Goal: Use online tool/utility: Use online tool/utility

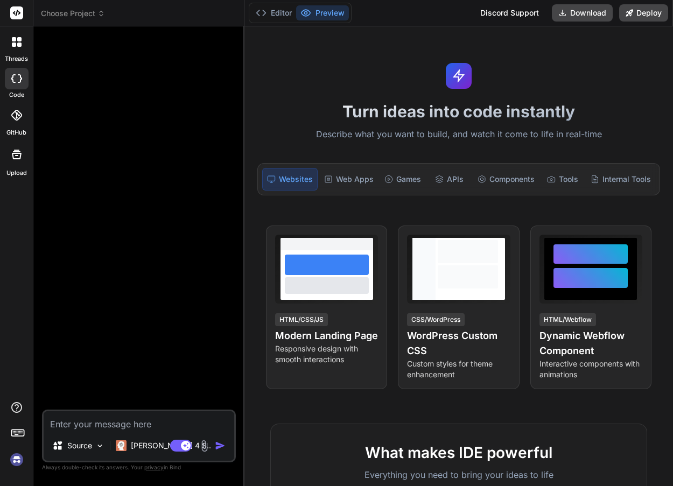
click at [20, 459] on img at bounding box center [17, 460] width 18 height 18
click at [418, 205] on div "Turn ideas into code instantly Describe what you want to build, and watch it co…" at bounding box center [459, 256] width 429 height 460
click at [75, 11] on span "Choose Project" at bounding box center [73, 13] width 64 height 11
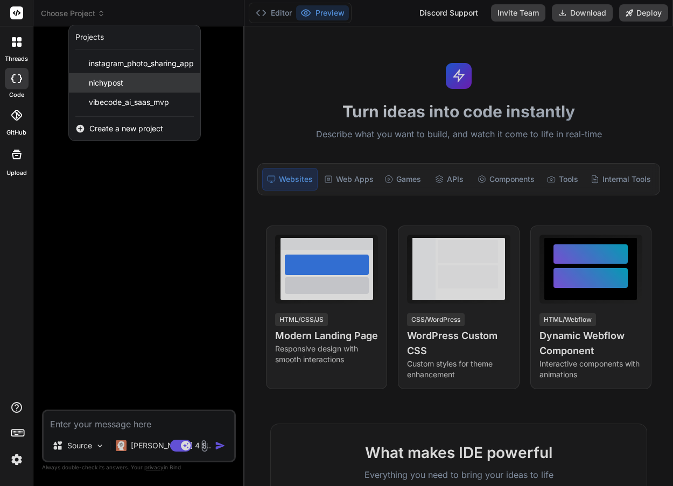
click at [110, 87] on span "nichypost" at bounding box center [106, 83] width 34 height 11
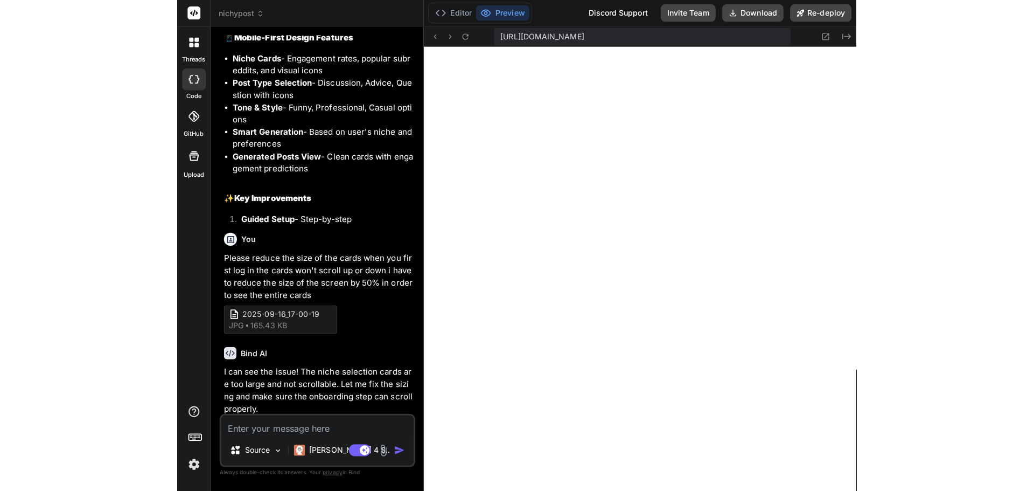
scroll to position [2175, 0]
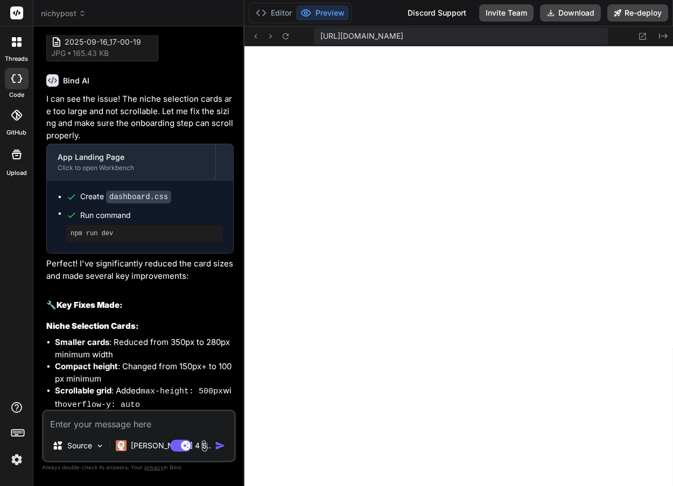
type textarea "x"
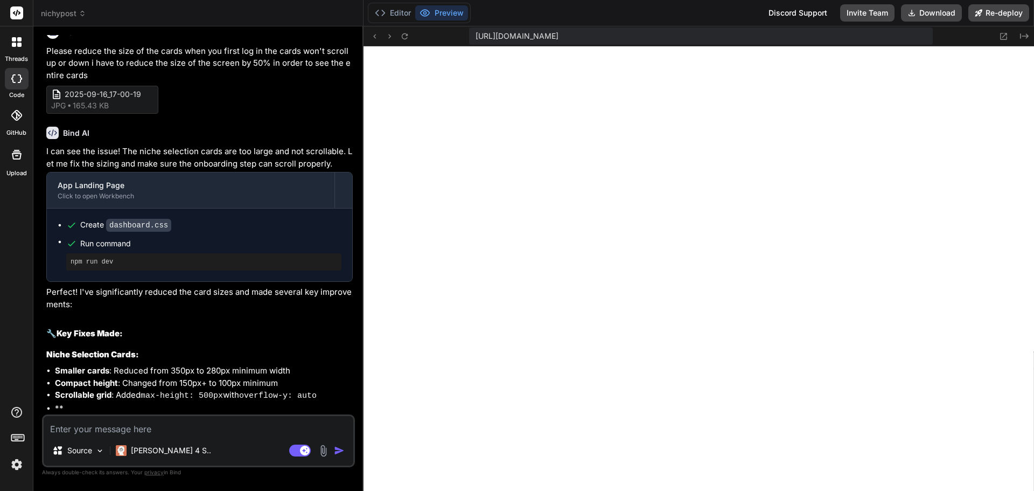
scroll to position [1725, 0]
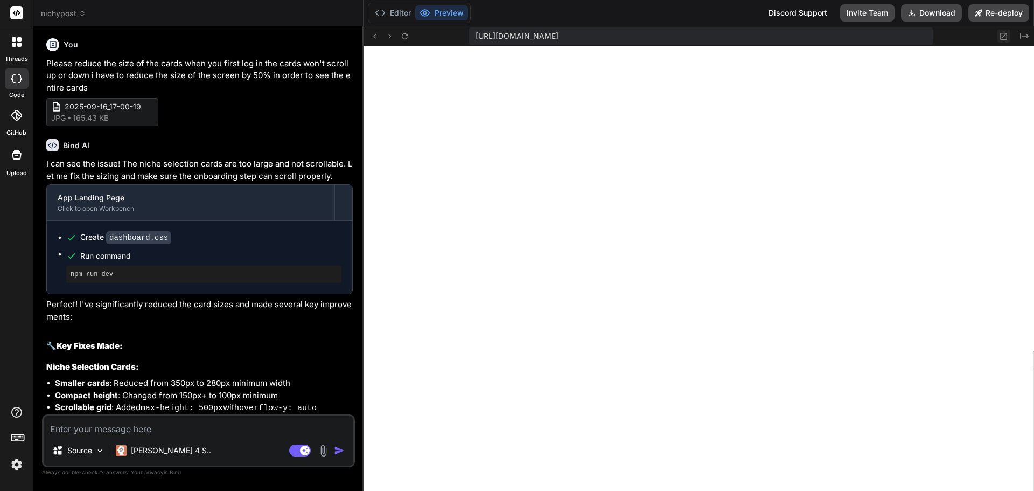
click at [673, 35] on icon at bounding box center [1004, 36] width 7 height 7
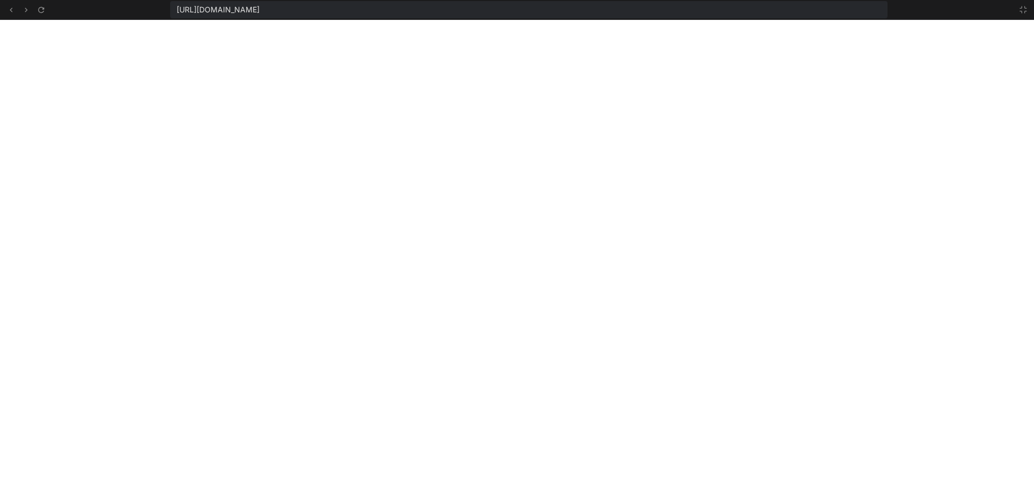
scroll to position [635, 0]
click at [673, 6] on icon at bounding box center [1023, 9] width 9 height 9
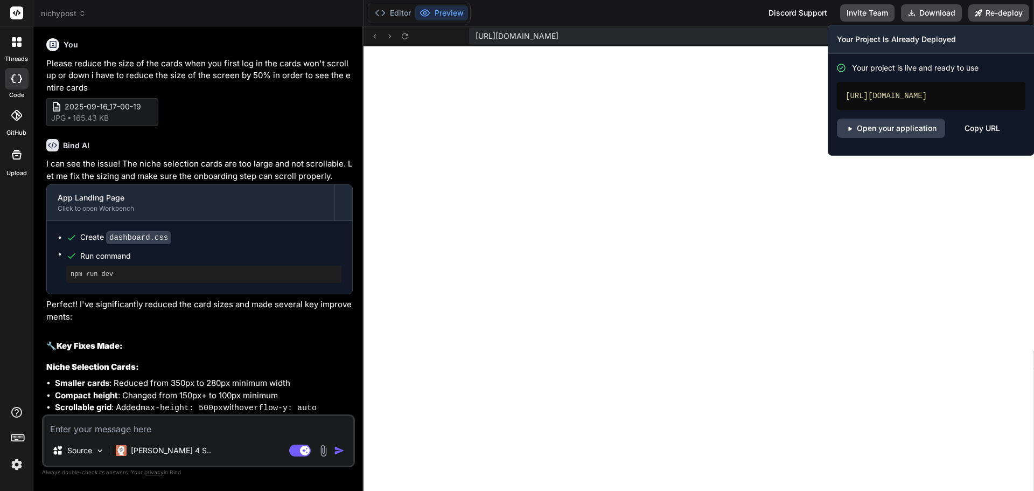
scroll to position [696, 0]
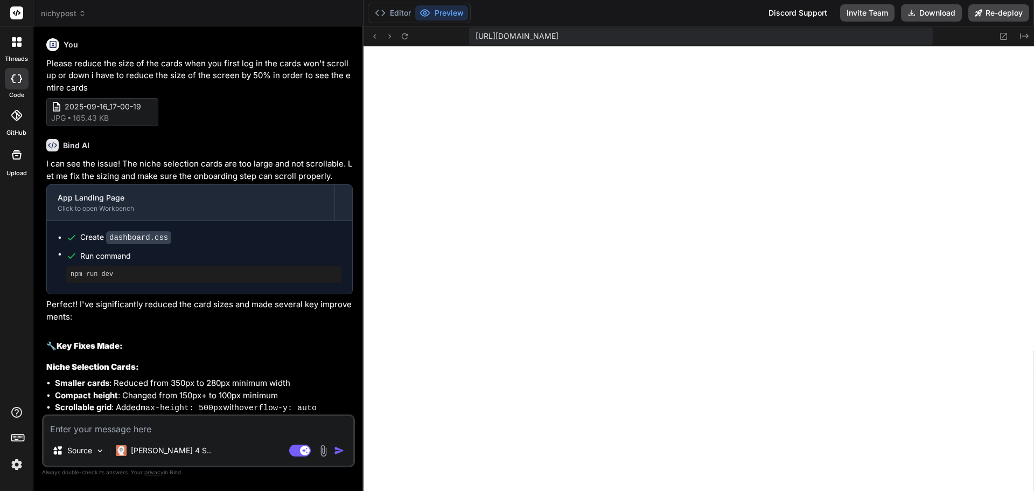
click at [170, 427] on textarea at bounding box center [199, 425] width 310 height 19
type textarea "c"
type textarea "x"
type textarea "ca"
type textarea "x"
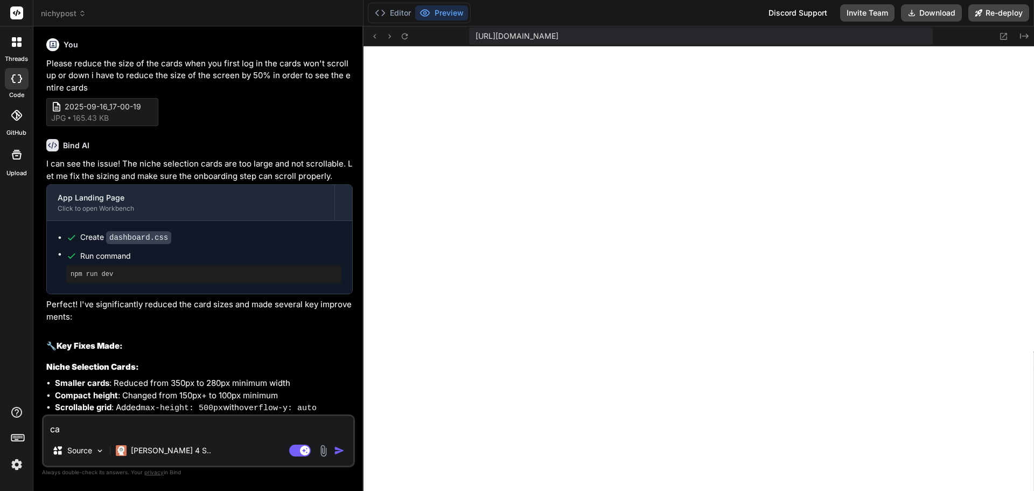
type textarea "can"
type textarea "x"
type textarea "can"
type textarea "x"
type textarea "can w"
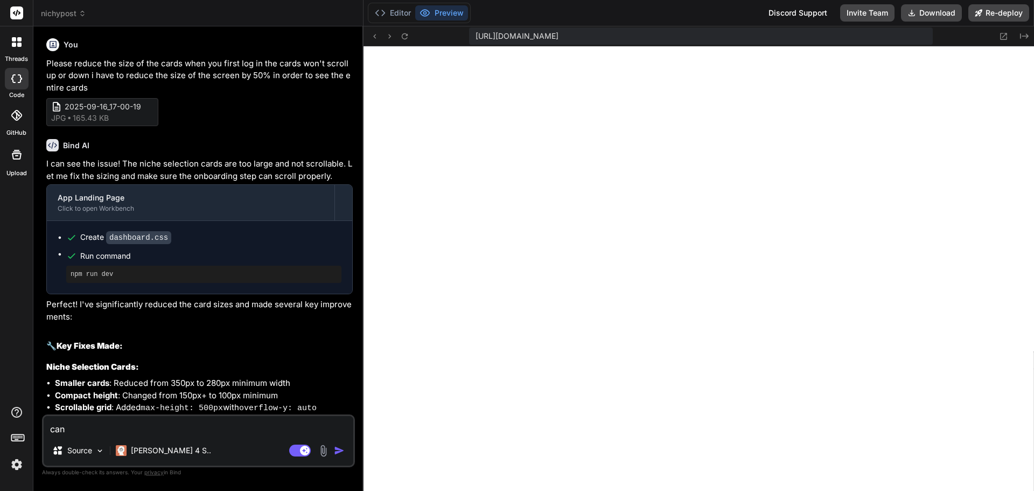
type textarea "x"
type textarea "can we"
type textarea "x"
type textarea "can we"
type textarea "x"
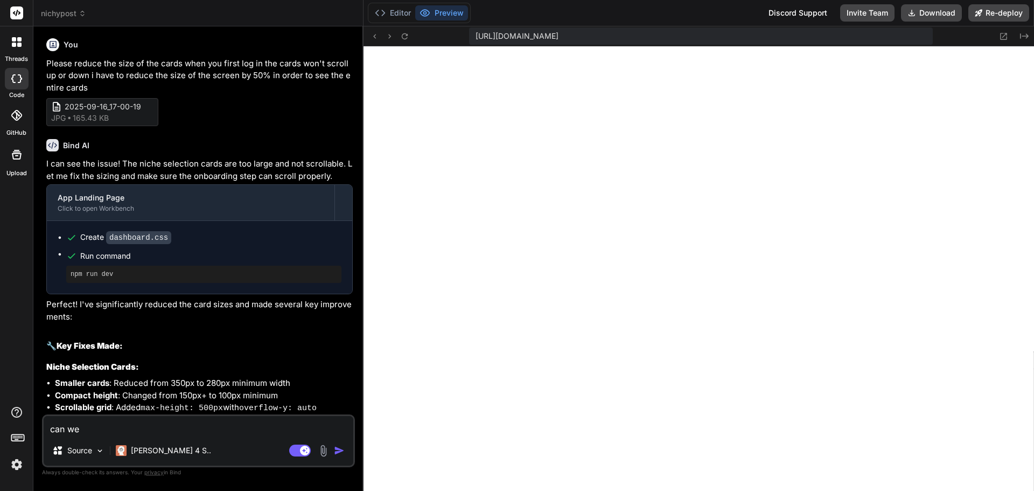
type textarea "can we a"
type textarea "x"
type textarea "can we ad"
type textarea "x"
type textarea "can we add"
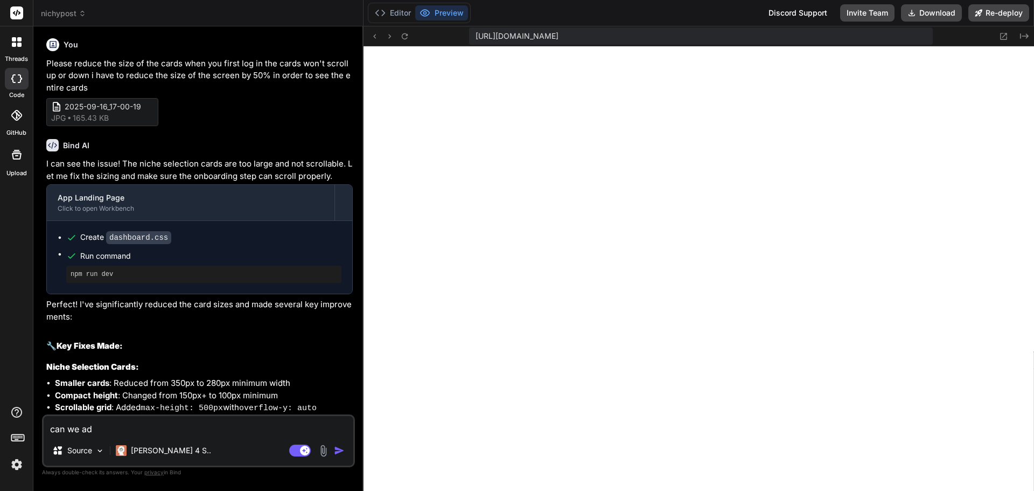
type textarea "x"
type textarea "can we add"
type textarea "x"
type textarea "can we add m"
type textarea "x"
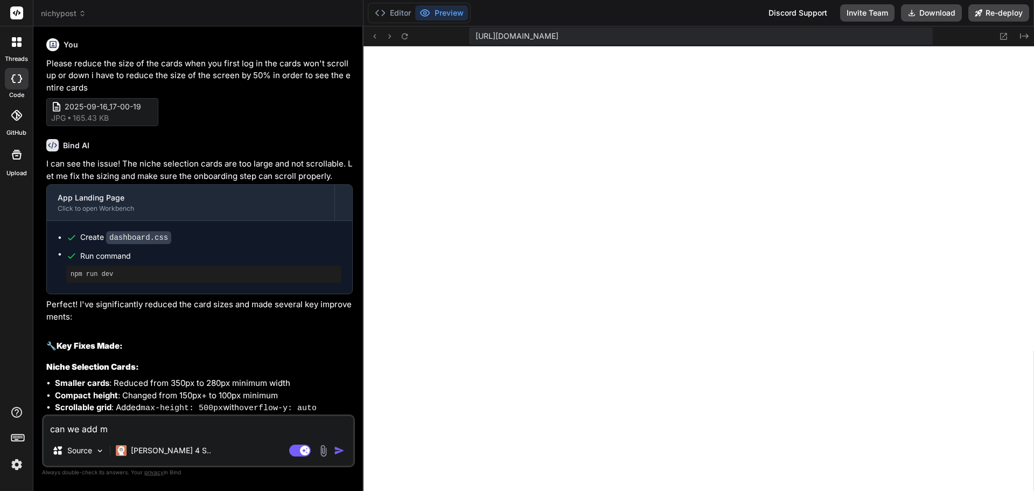
type textarea "can we add mo"
type textarea "x"
type textarea "can we add mor"
type textarea "x"
type textarea "can we add more"
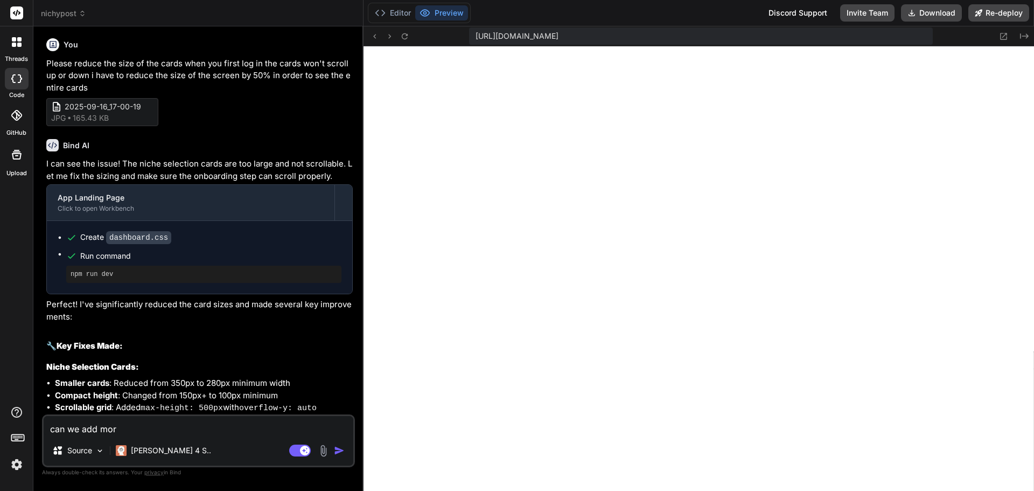
type textarea "x"
type textarea "can we add more"
type textarea "x"
type textarea "can we add more n"
type textarea "x"
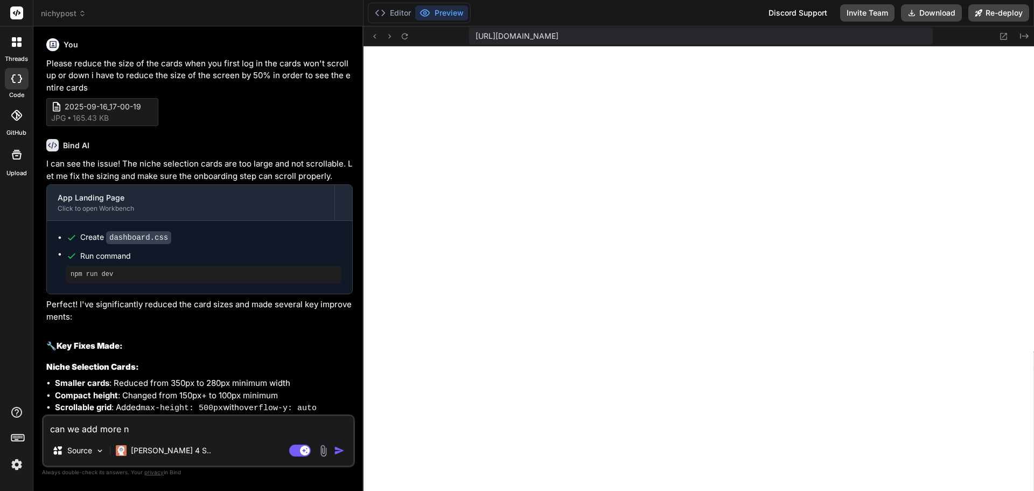
type textarea "can we add more ni"
type textarea "x"
type textarea "can we add more nic"
type textarea "x"
type textarea "can we add more nich"
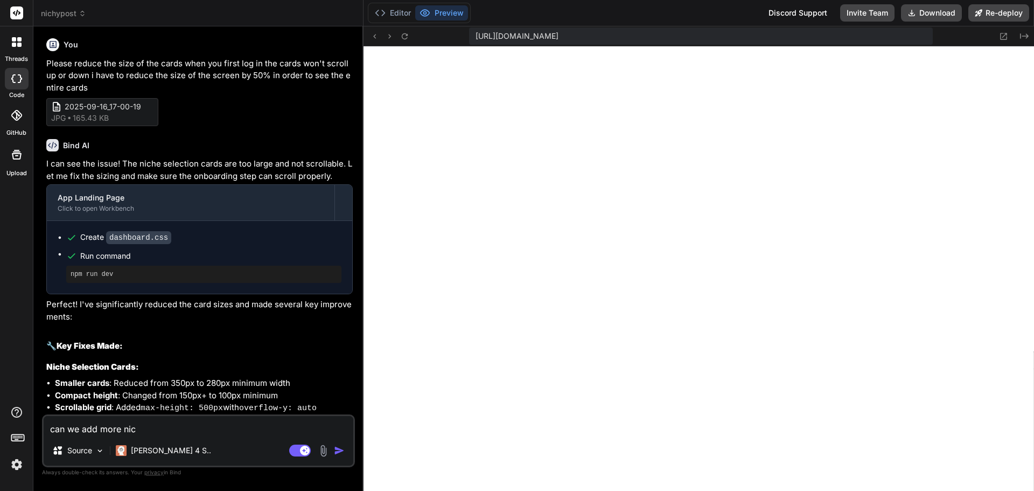
type textarea "x"
type textarea "can we add more niche"
type textarea "x"
type textarea "can we add more niche"
type textarea "x"
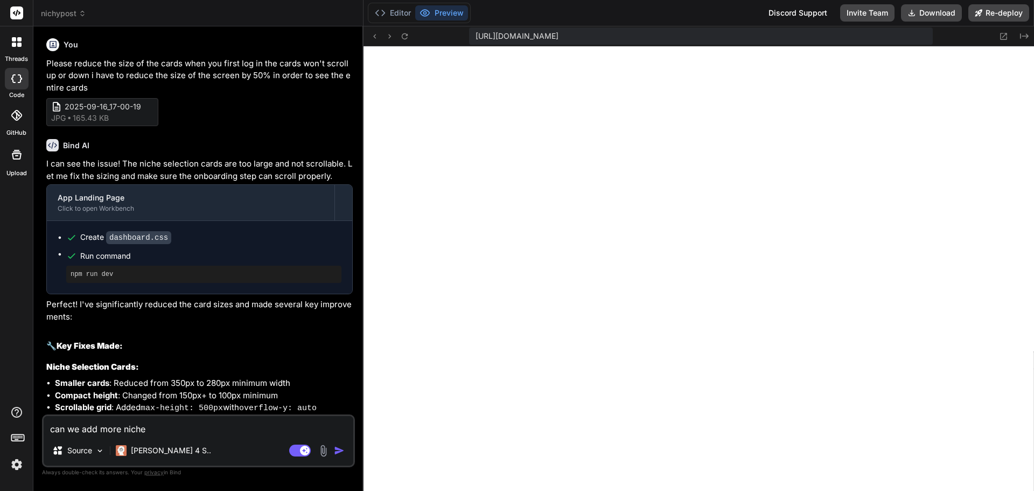
type textarea "can we add more niche c"
type textarea "x"
type textarea "can we add more niche ca"
type textarea "x"
type textarea "can we add more niche car"
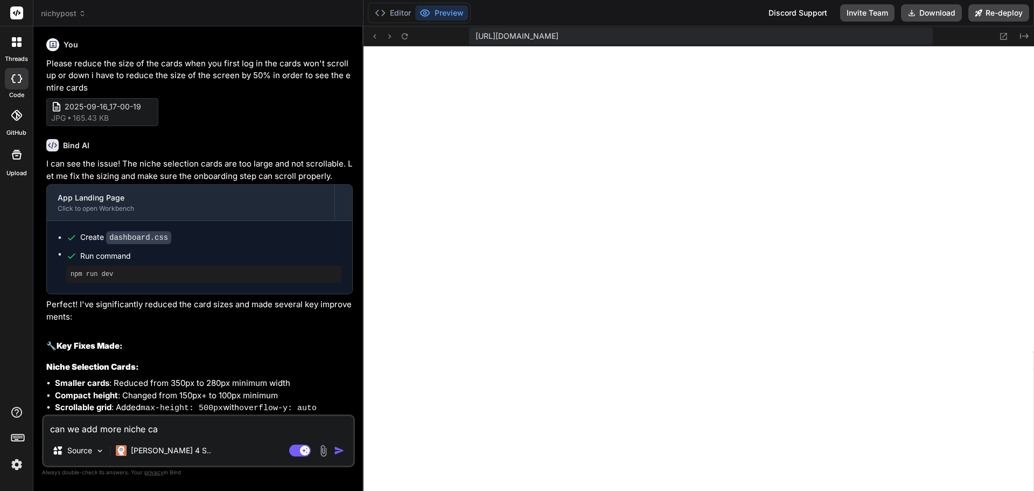
type textarea "x"
type textarea "can we add more niche card"
type textarea "x"
type textarea "can we add more niche cards"
type textarea "x"
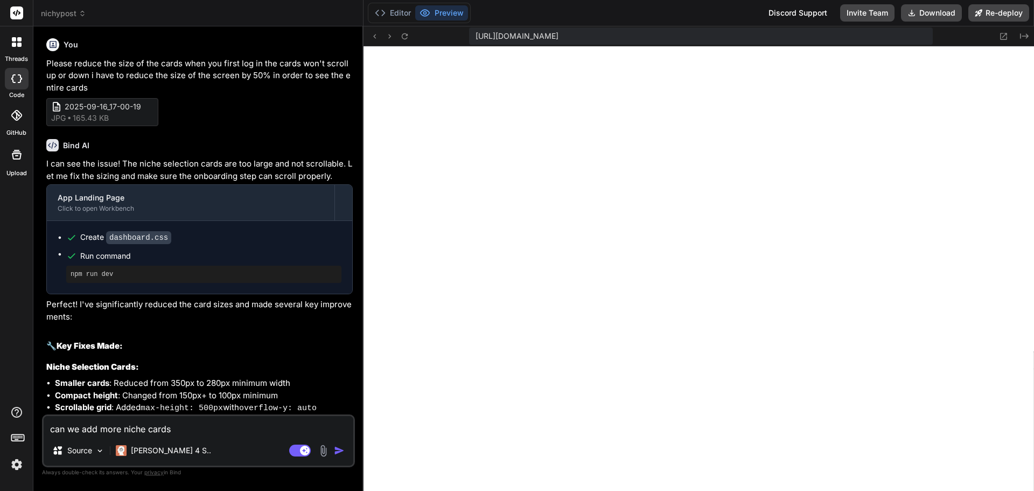
type textarea "can we add more niche cards"
type textarea "x"
type textarea "can we add more niche cards b"
type textarea "x"
type textarea "can we add more niche cards be"
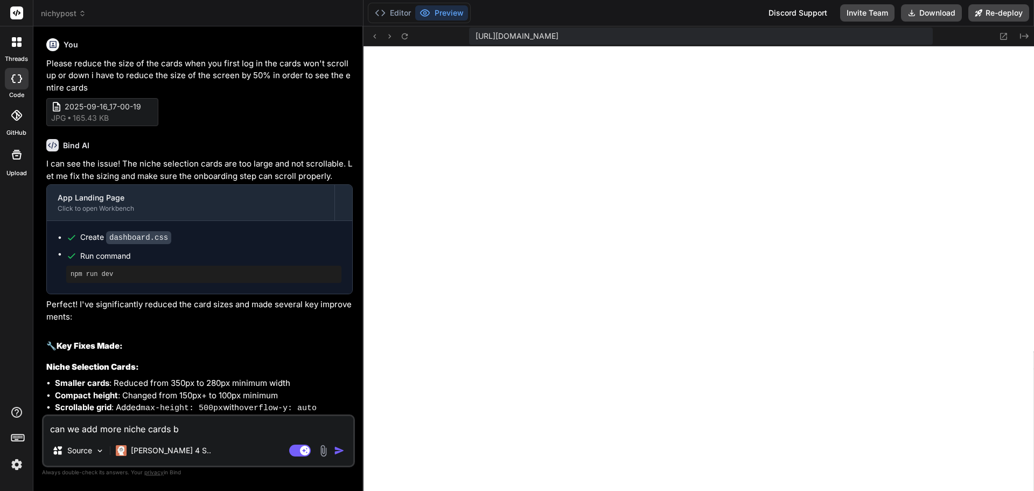
type textarea "x"
type textarea "can we add more niche cards bec"
type textarea "x"
type textarea "can we add more niche cards beca"
type textarea "x"
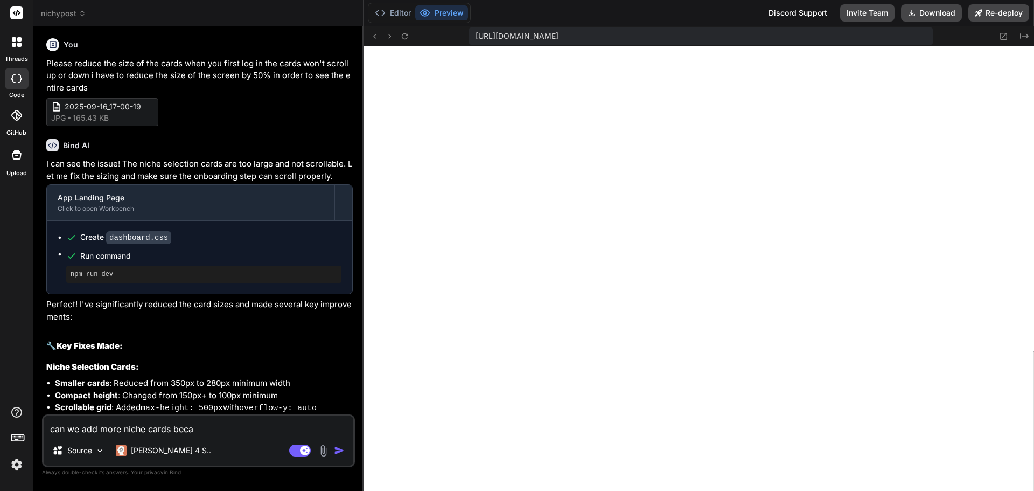
type textarea "can we add more niche cards becau"
type textarea "x"
type textarea "can we add more niche cards becaus"
type textarea "x"
type textarea "can we add more niche cards because"
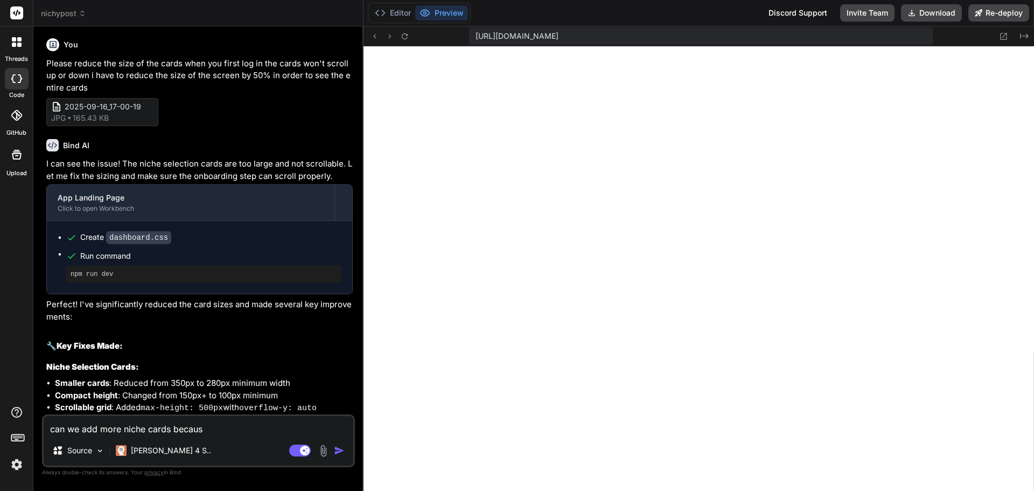
type textarea "x"
type textarea "can we add more niche cards because"
type textarea "x"
type textarea "can we add more niche cards because i"
type textarea "x"
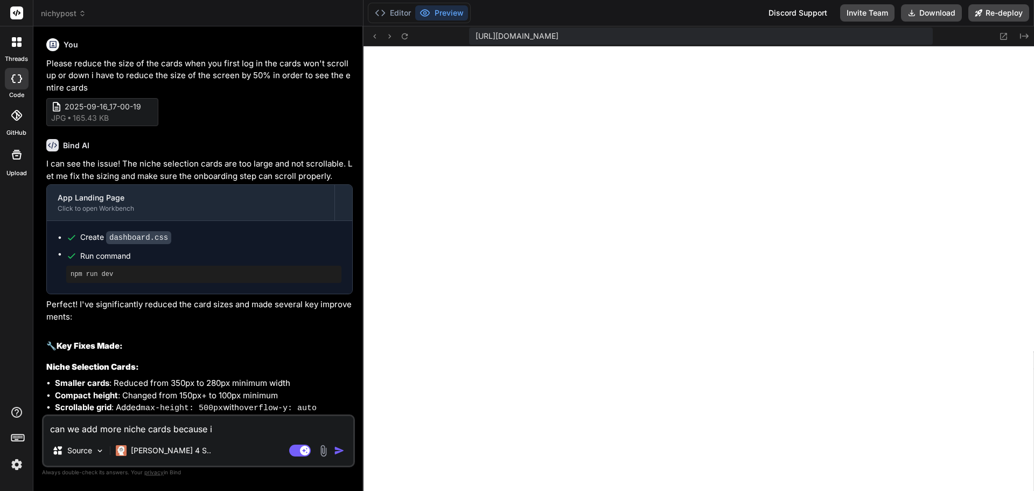
type textarea "can we add more niche cards because i"
type textarea "x"
type textarea "can we add more niche cards because i s"
type textarea "x"
type textarea "can we add more niche cards because i st"
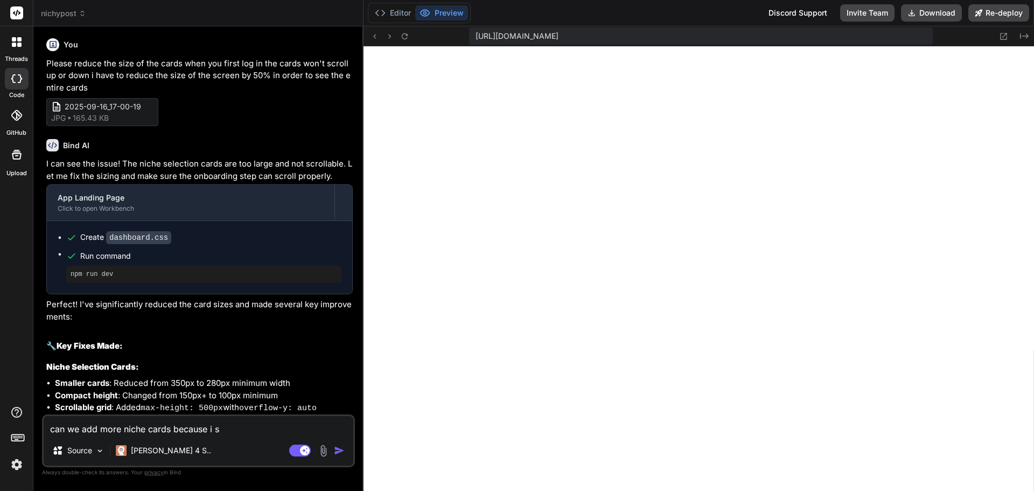
type textarea "x"
type textarea "can we add more niche cards because i sto"
type textarea "x"
type textarea "can we add more niche cards because i st"
type textarea "x"
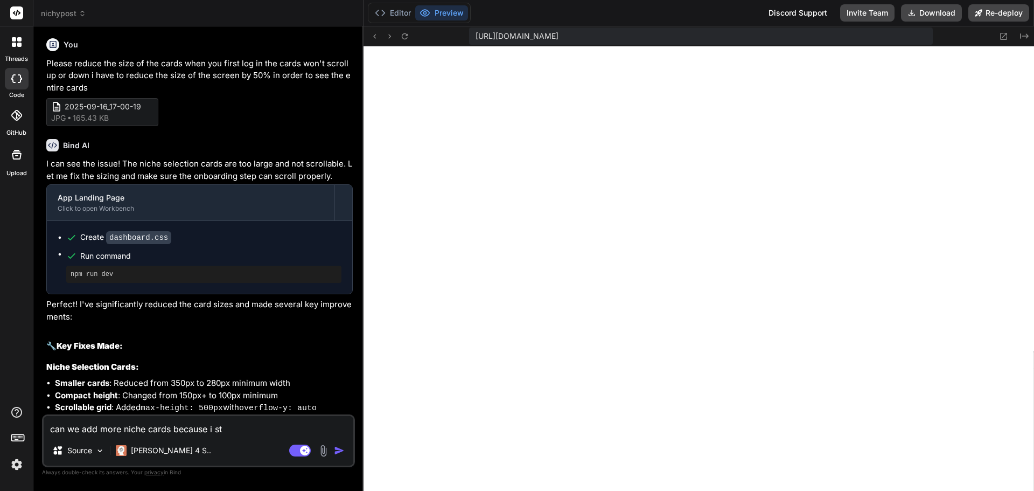
type textarea "can we add more niche cards because i s"
type textarea "x"
type textarea "can we add more niche cards because i"
type textarea "x"
type textarea "can we add more niche cards because i n"
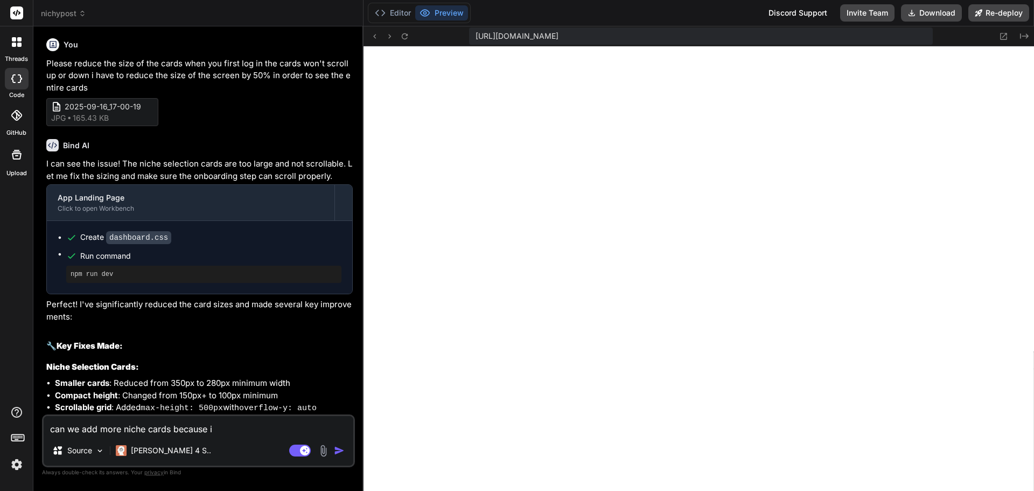
type textarea "x"
type textarea "can we add more niche cards because i no"
type textarea "x"
type textarea "can we add more niche cards because i not"
type textarea "x"
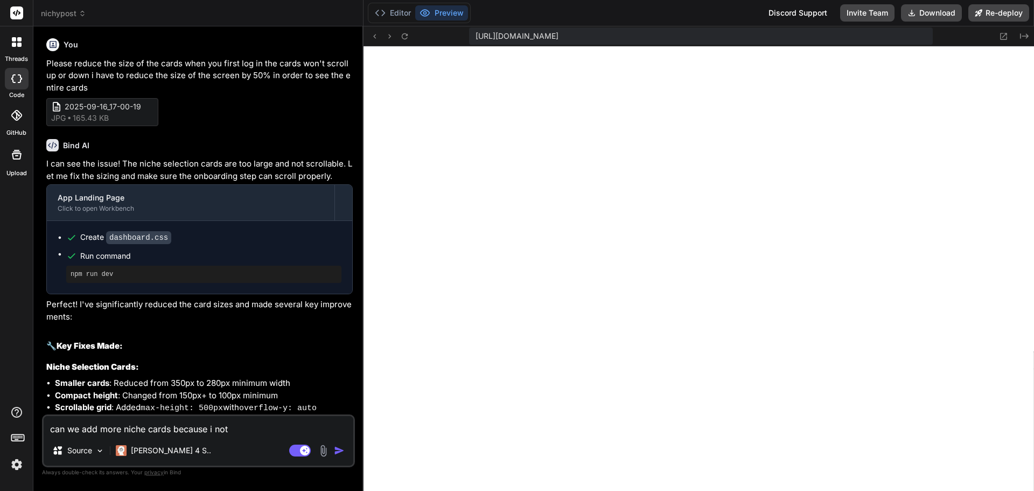
type textarea "can we add more niche cards because i noti"
type textarea "x"
type textarea "can we add more niche cards because i notic"
type textarea "x"
type textarea "can we add more niche cards because i notice"
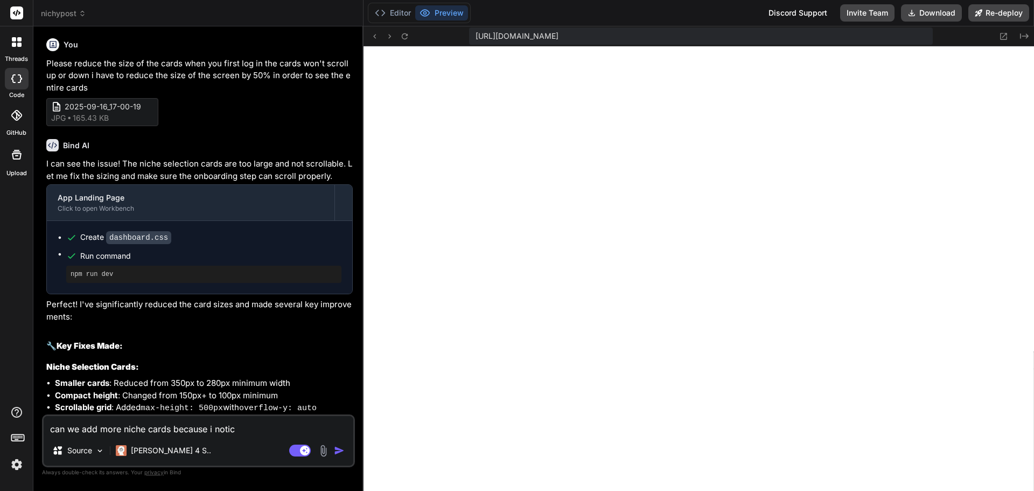
type textarea "x"
type textarea "can we add more niche cards because i noticed"
type textarea "x"
type textarea "can we add more niche cards because i noticed"
type textarea "x"
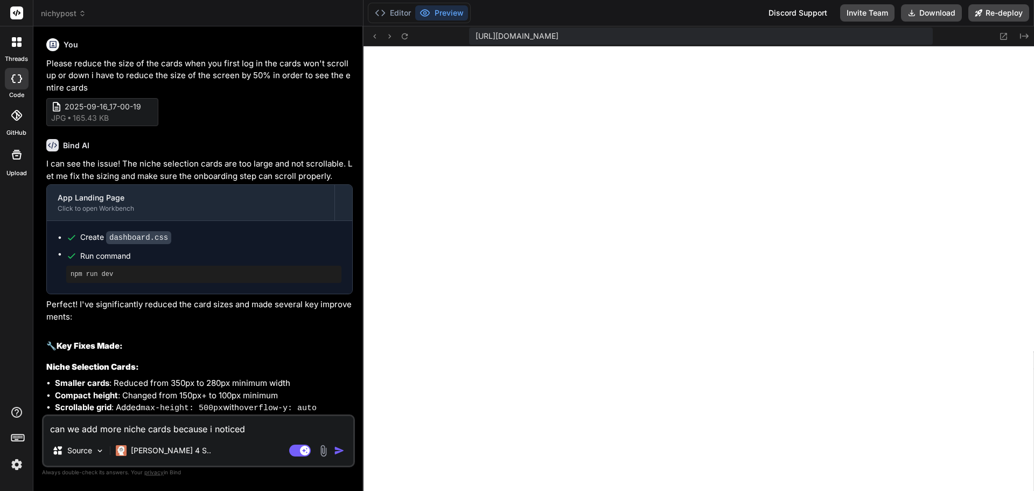
type textarea "can we add more niche cards because i noticed w"
type textarea "x"
type textarea "can we add more niche cards because i noticed we"
type textarea "x"
type textarea "can we add more niche cards because i noticed we"
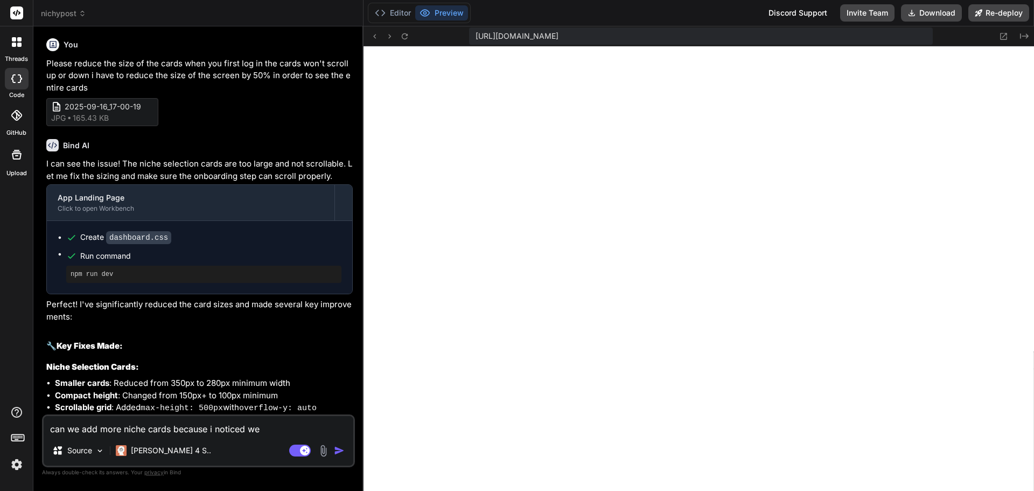
type textarea "x"
type textarea "can we add more niche cards because i noticed we h"
type textarea "x"
type textarea "can we add more niche cards because i noticed we ha"
type textarea "x"
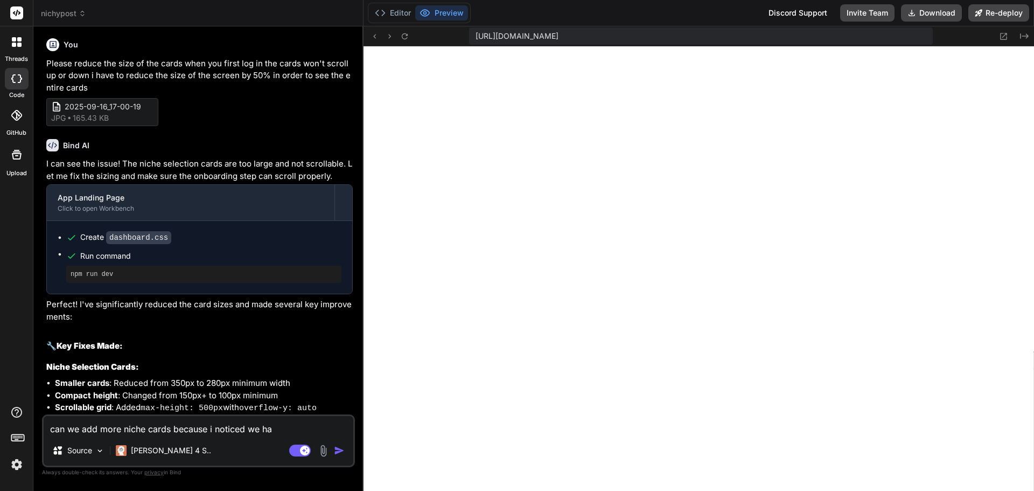
type textarea "can we add more niche cards because i noticed we hav"
type textarea "x"
type textarea "can we add more niche cards because i noticed we have"
type textarea "x"
type textarea "can we add more niche cards because i noticed we have"
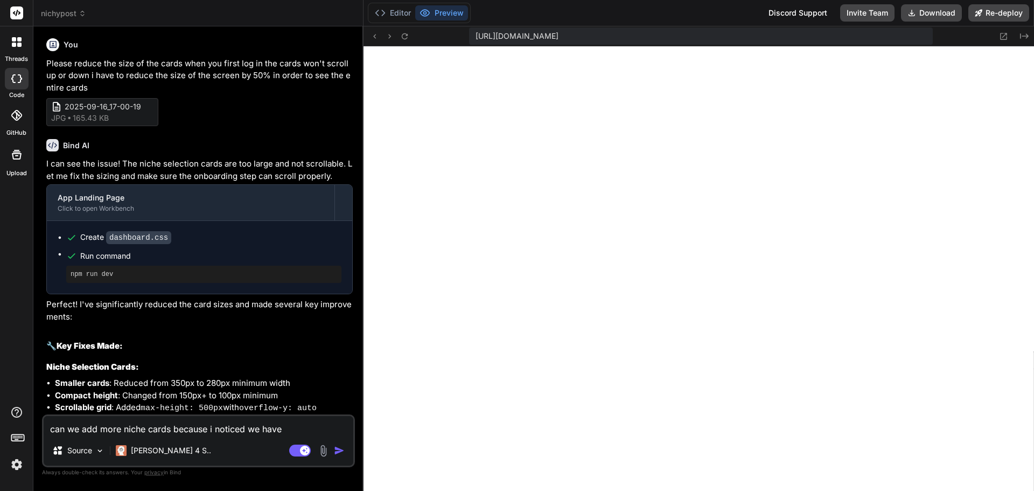
type textarea "x"
type textarea "can we add more niche cards because i noticed we have s"
type textarea "x"
type textarea "can we add more niche cards because i noticed we have sm"
type textarea "x"
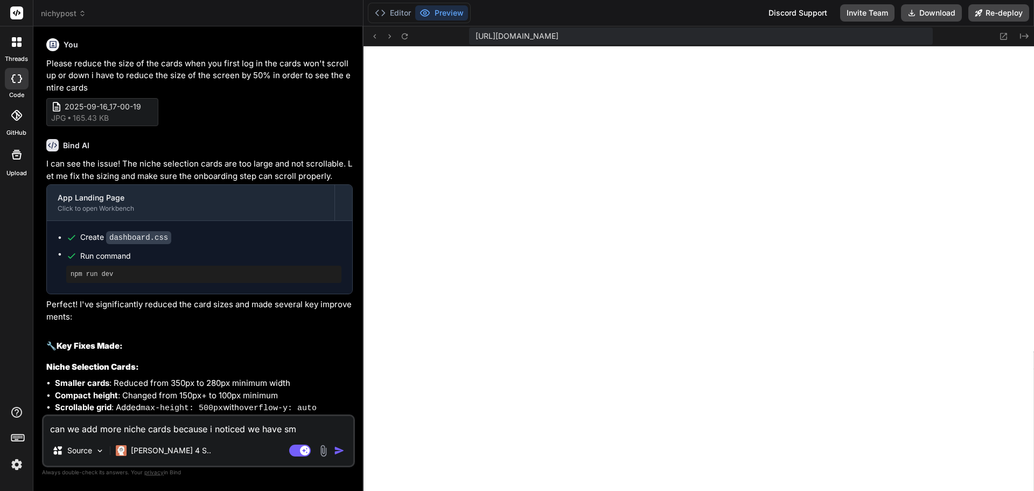
type textarea "can we add more niche cards because i noticed we have sma"
type textarea "x"
type textarea "can we add more niche cards because i noticed we have smal"
type textarea "x"
type textarea "can we add more niche cards because i noticed we have small"
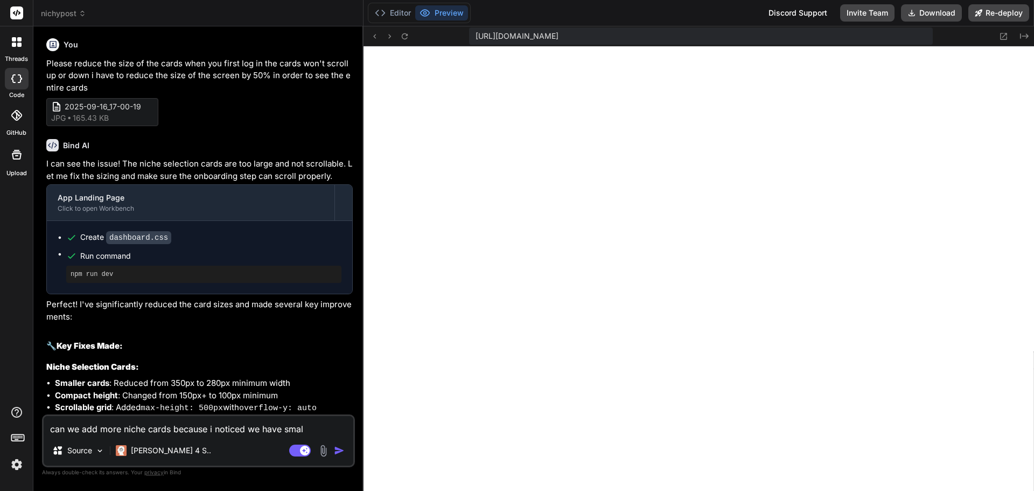
type textarea "x"
type textarea "can we add more niche cards because i noticed we have small"
type textarea "x"
type textarea "can we add more niche cards because i noticed we have small s"
type textarea "x"
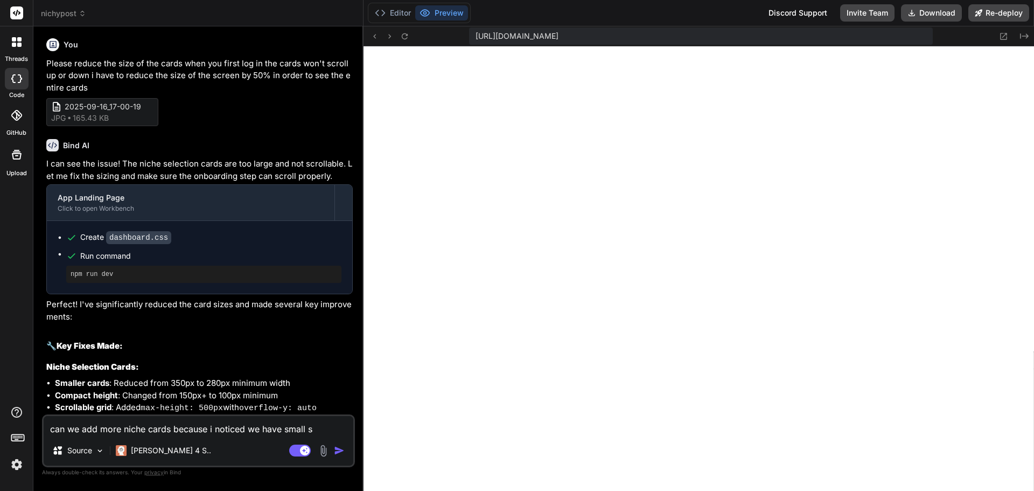
type textarea "can we add more niche cards because i noticed we have small sc"
type textarea "x"
type textarea "can we add more niche cards because i noticed we have small scr"
type textarea "x"
type textarea "can we add more niche cards because i noticed we have small scro"
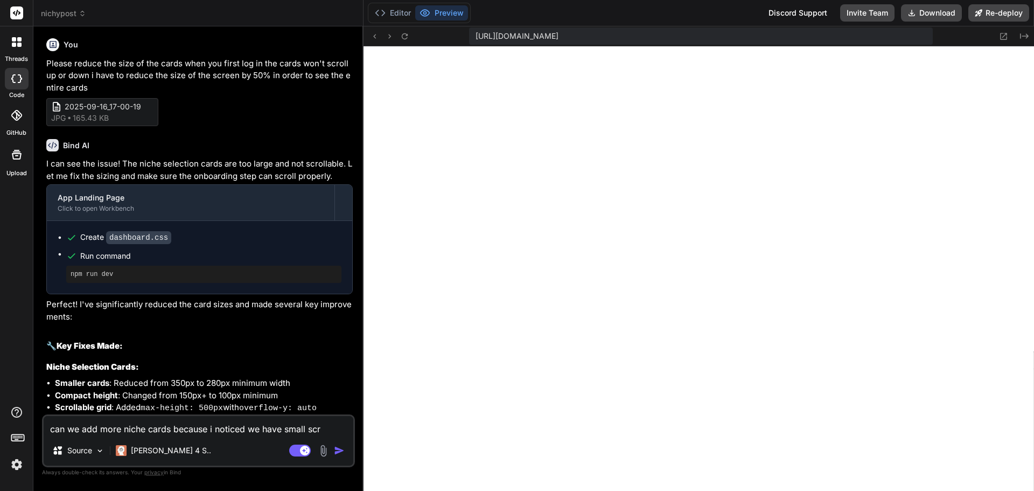
type textarea "x"
type textarea "can we add more niche cards because i noticed we have small scroo"
type textarea "x"
type textarea "can we add more niche cards because i noticed we have small scrool"
type textarea "x"
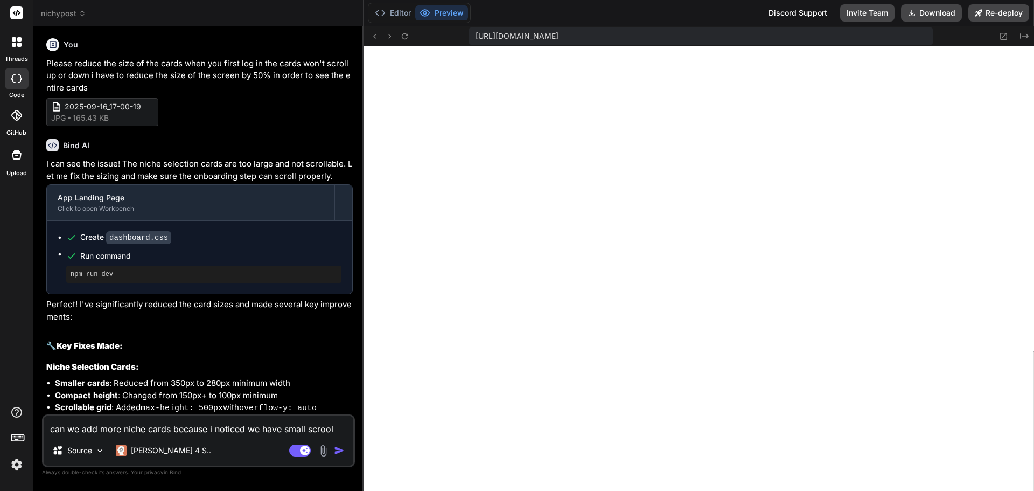
type textarea "can we add more niche cards because i noticed we have small scroo"
type textarea "x"
type textarea "can we add more niche cards because i noticed we have small scro"
type textarea "x"
type textarea "can we add more niche cards because i noticed we have small scrol"
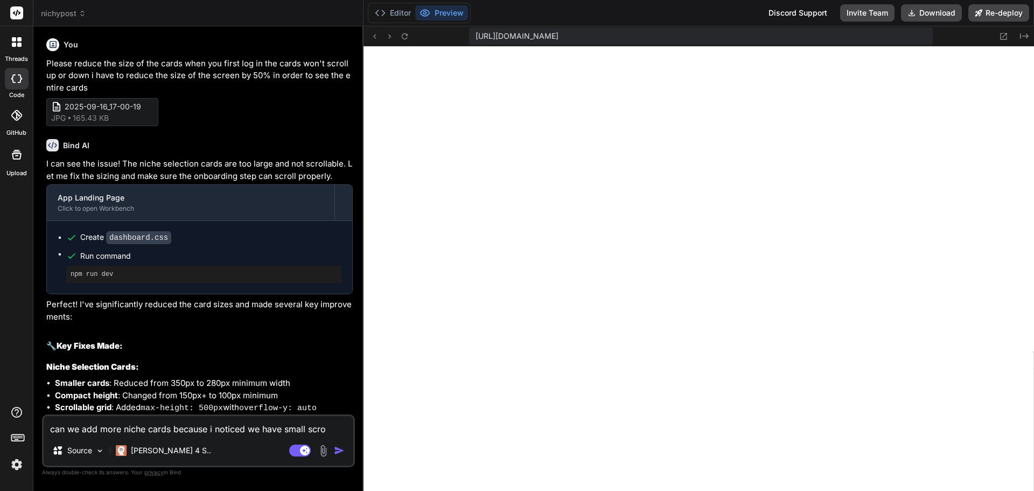
type textarea "x"
type textarea "can we add more niche cards because i noticed we have small scroll"
type textarea "x"
type textarea "can we add more niche cards because i noticed we have small scrolli"
type textarea "x"
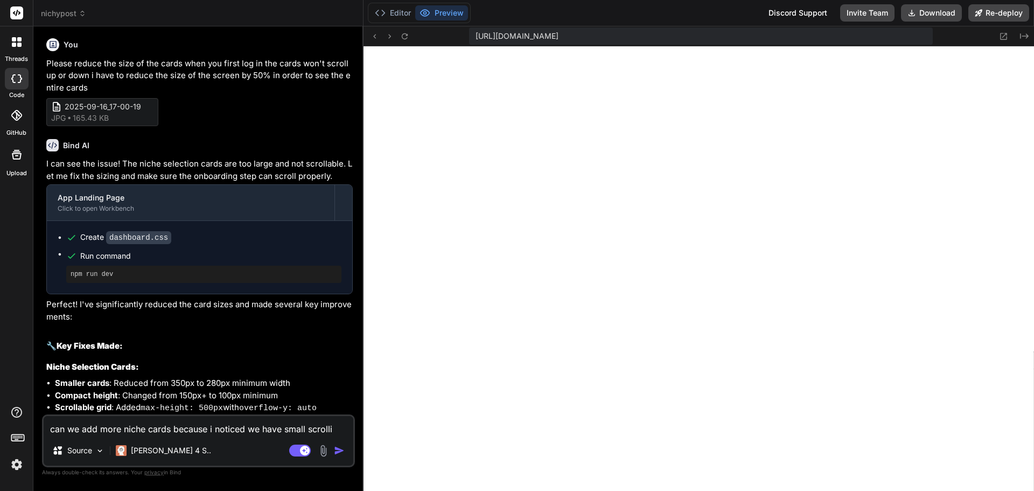
type textarea "can we add more niche cards because i noticed we have small scrollin"
type textarea "x"
type textarea "can we add more niche cards because i noticed we have small scrolling"
type textarea "x"
type textarea "can we add more niche cards because i noticed we have small scrolling"
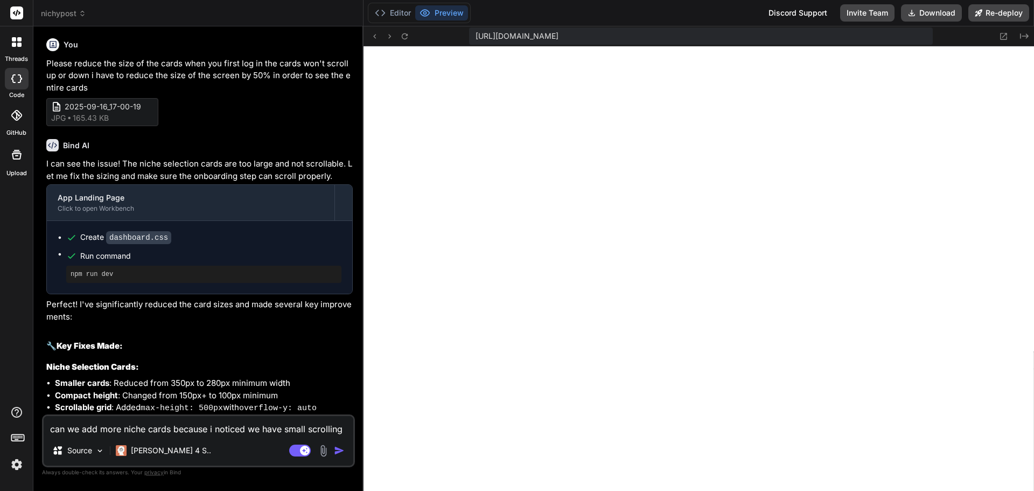
type textarea "x"
type textarea "can we add more niche cards because i noticed we have small scrolling d"
type textarea "x"
type textarea "can we add more niche cards because i noticed we have small scrolling do"
type textarea "x"
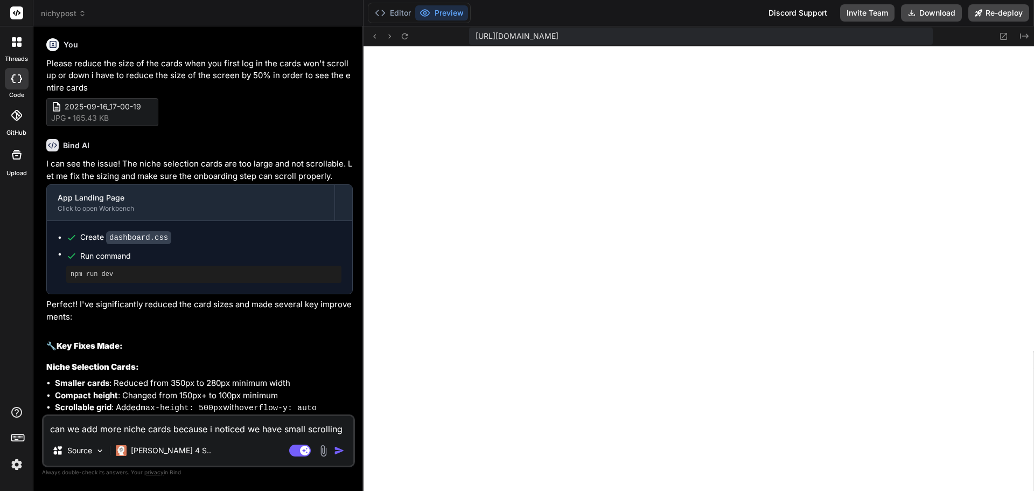
scroll to position [1738, 0]
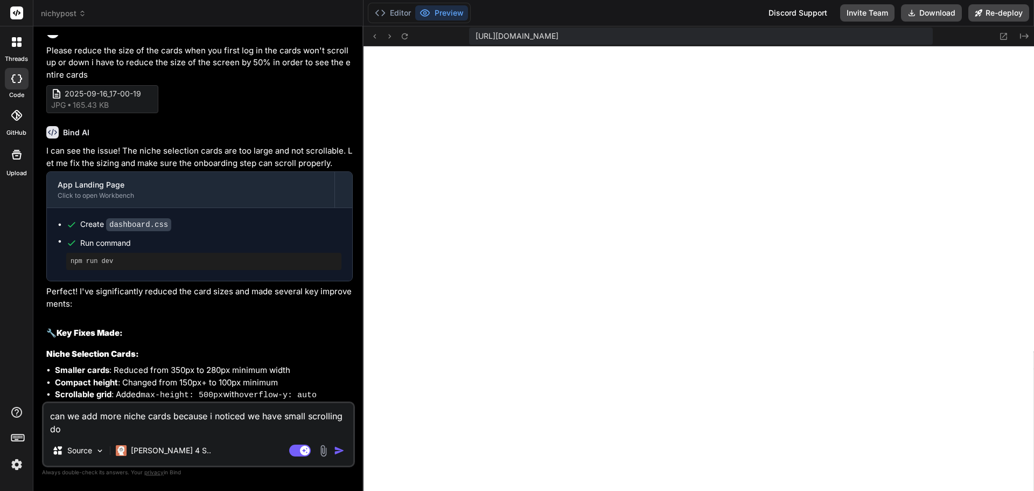
type textarea "can we add more niche cards because i noticed we have small scrolling dot"
type textarea "x"
type textarea "can we add more niche cards because i noticed we have small scrolling dots"
type textarea "x"
type textarea "can we add more niche cards because i noticed we have small scrolling dots"
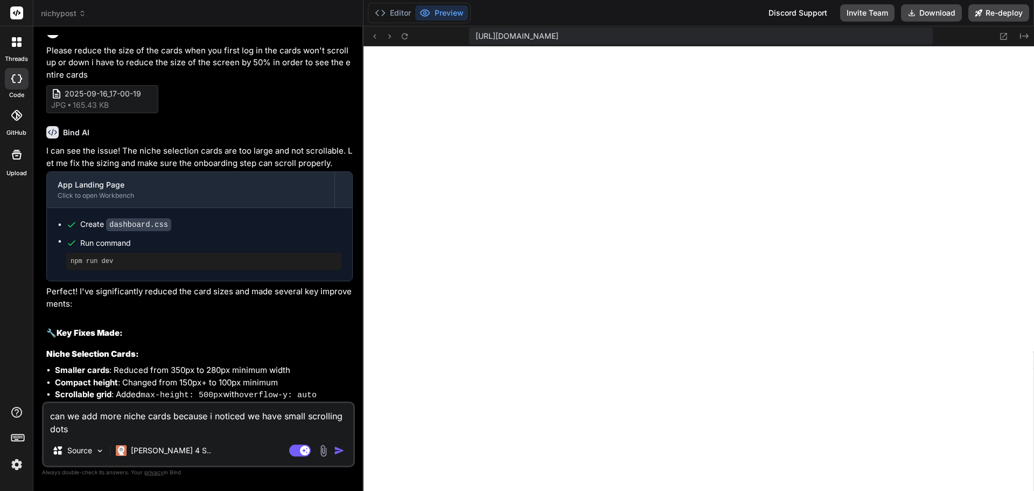
type textarea "x"
type textarea "can we add more niche cards because i noticed we have small scrolling dots t"
type textarea "x"
type textarea "can we add more niche cards because i noticed we have small scrolling dots th"
type textarea "x"
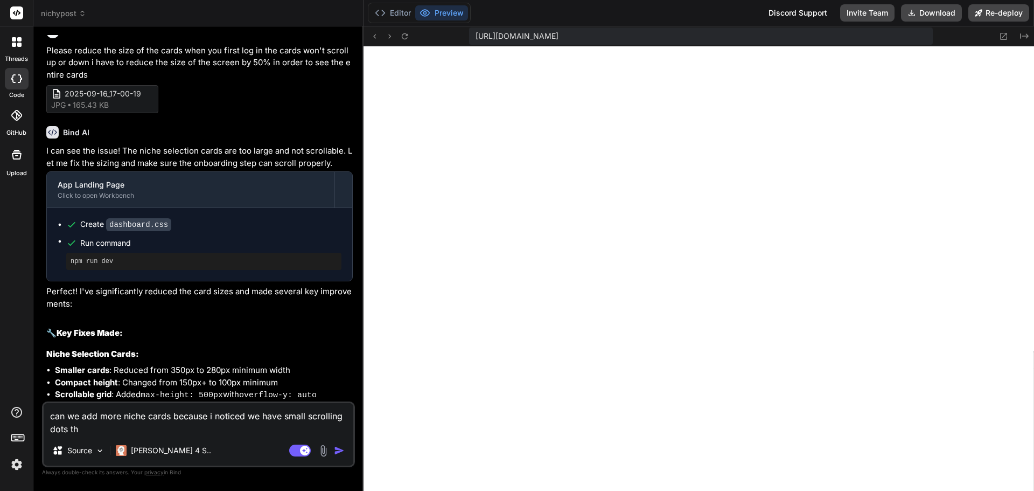
type textarea "can we add more niche cards because i noticed we have small scrolling dots tha"
type textarea "x"
type textarea "can we add more niche cards because i noticed we have small scrolling dots that"
type textarea "x"
type textarea "can we add more niche cards because i noticed we have small scrolling dots that"
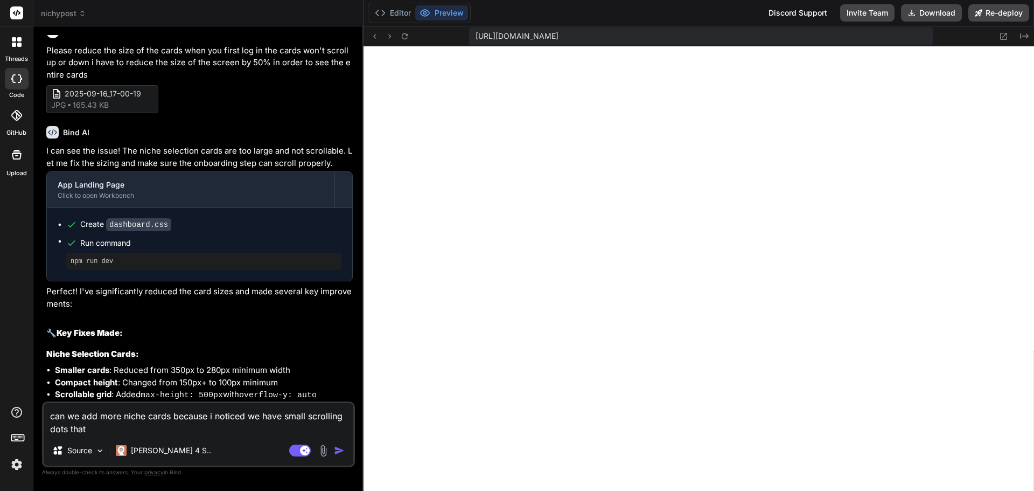
type textarea "x"
type textarea "can we add more niche cards because i noticed we have small scrolling dots that…"
type textarea "x"
type textarea "can we add more niche cards because i noticed we have small scrolling dots that…"
type textarea "x"
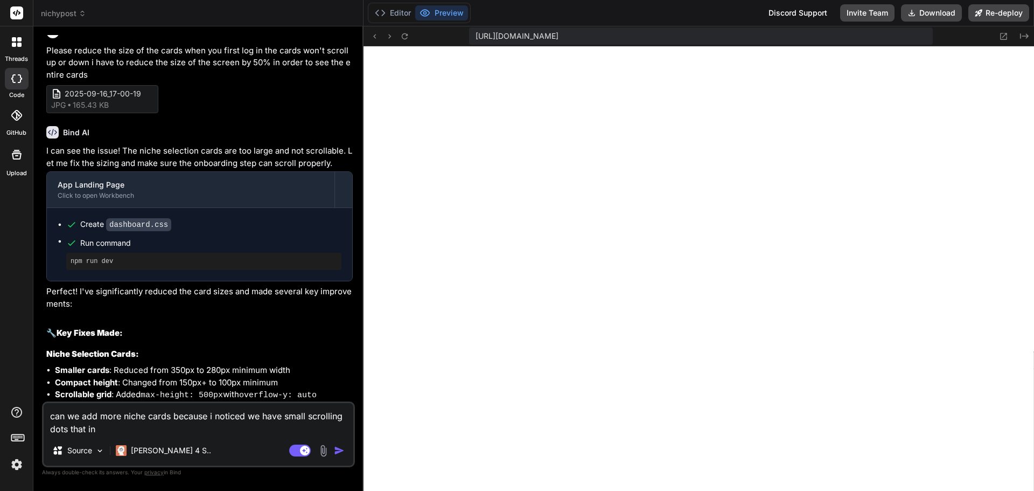
type textarea "can we add more niche cards because i noticed we have small scrolling dots that…"
type textarea "x"
type textarea "can we add more niche cards because i noticed we have small scrolling dots that…"
type textarea "x"
type textarea "can we add more niche cards because i noticed we have small scrolling dots that…"
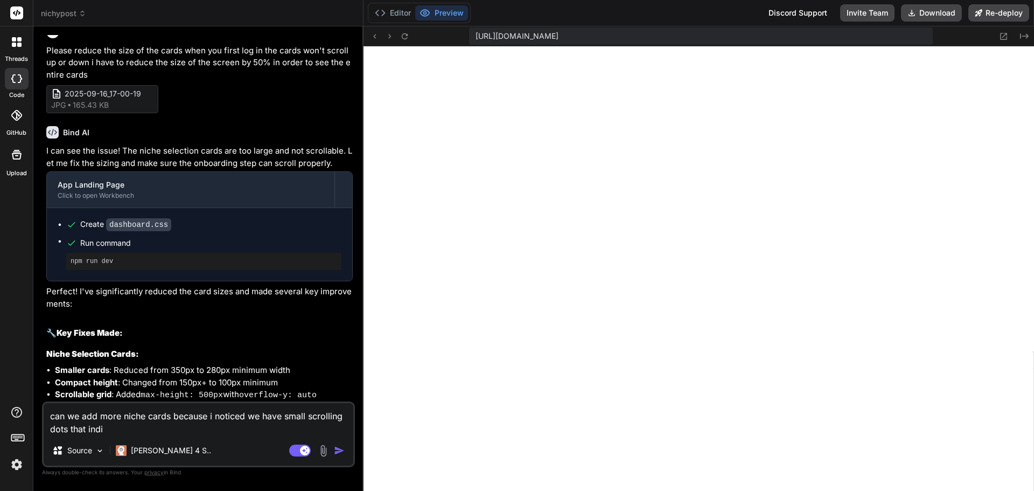
type textarea "x"
type textarea "can we add more niche cards because i noticed we have small scrolling dots that…"
type textarea "x"
type textarea "can we add more niche cards because i noticed we have small scrolling dots that…"
type textarea "x"
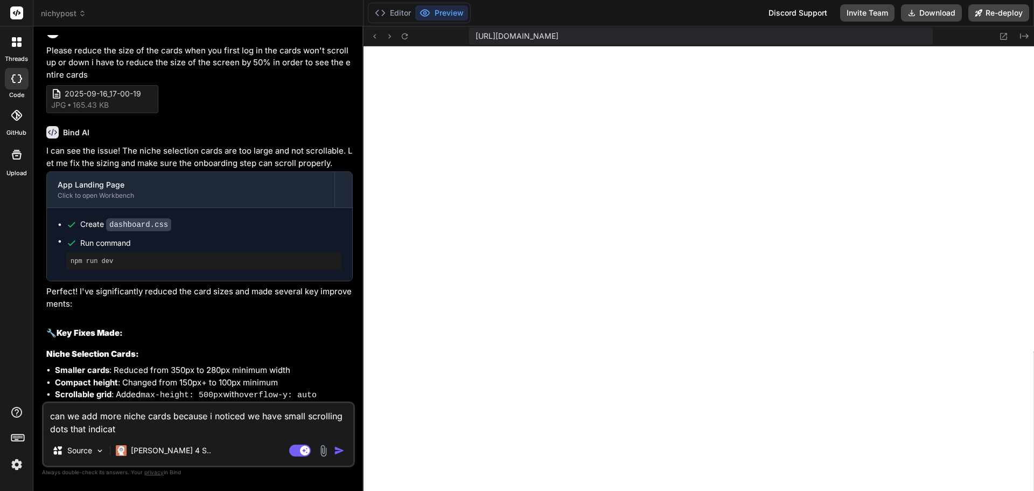
type textarea "can we add more niche cards because i noticed we have small scrolling dots that…"
type textarea "x"
type textarea "can we add more niche cards because i noticed we have small scrolling dots that…"
type textarea "x"
type textarea "can we add more niche cards because i noticed we have small scrolling dots that…"
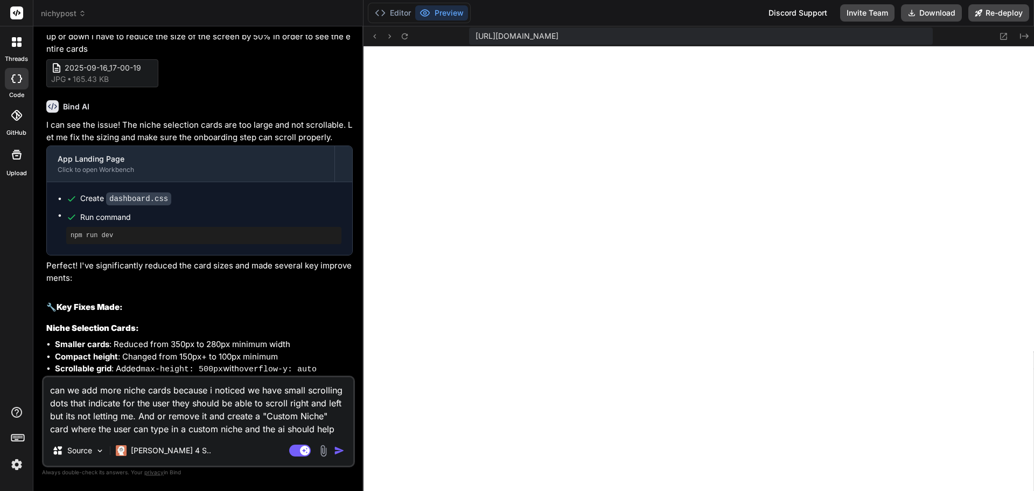
scroll to position [1777, 0]
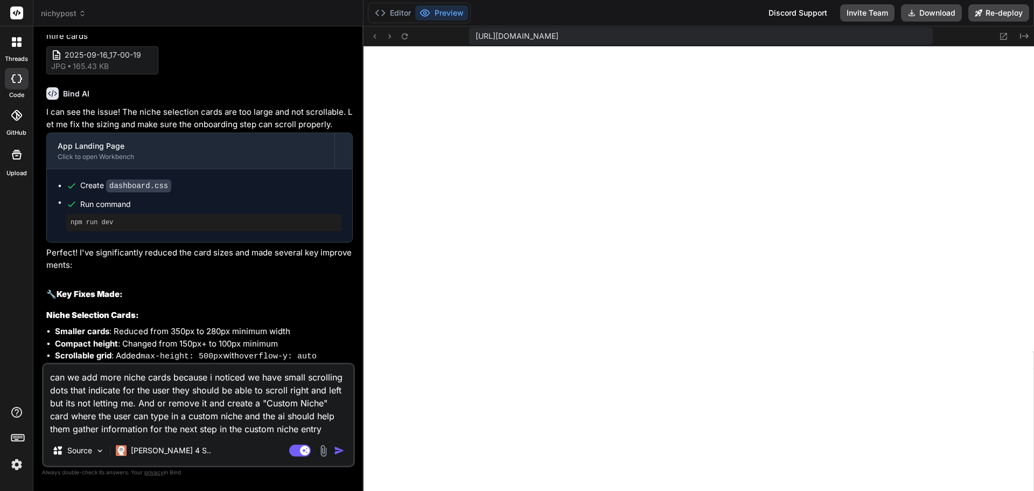
paste textarea
click at [324, 450] on img at bounding box center [323, 450] width 12 height 12
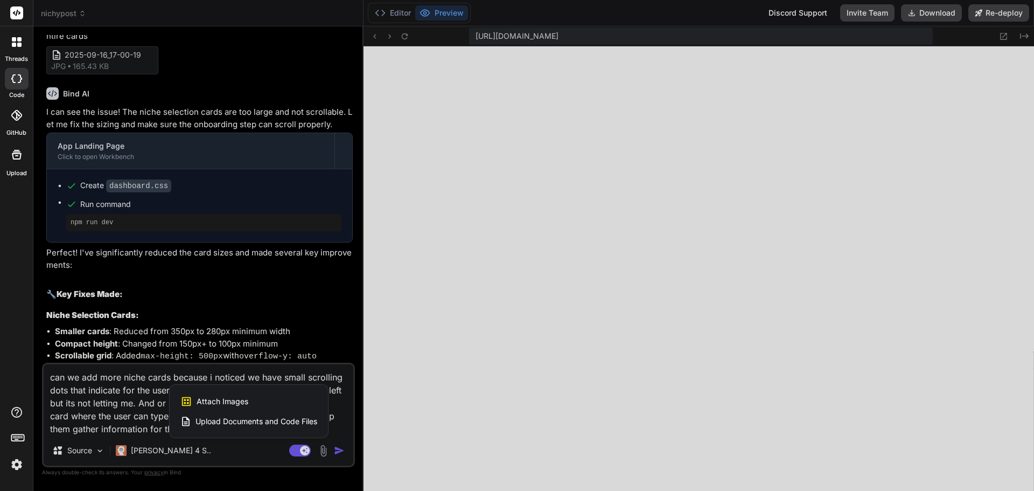
click at [277, 402] on div "Attach Images Image attachments are only supported in Claude and Gemini models." at bounding box center [248, 401] width 137 height 20
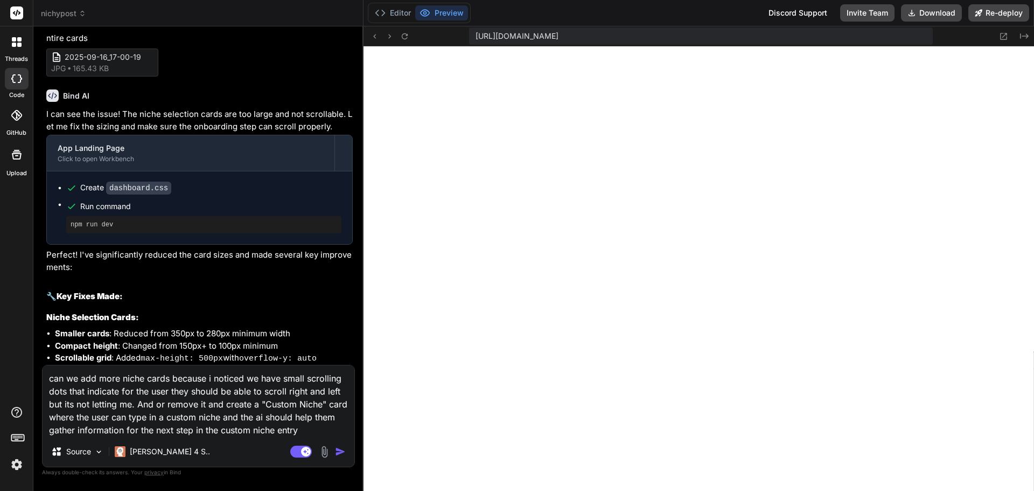
scroll to position [1784, 0]
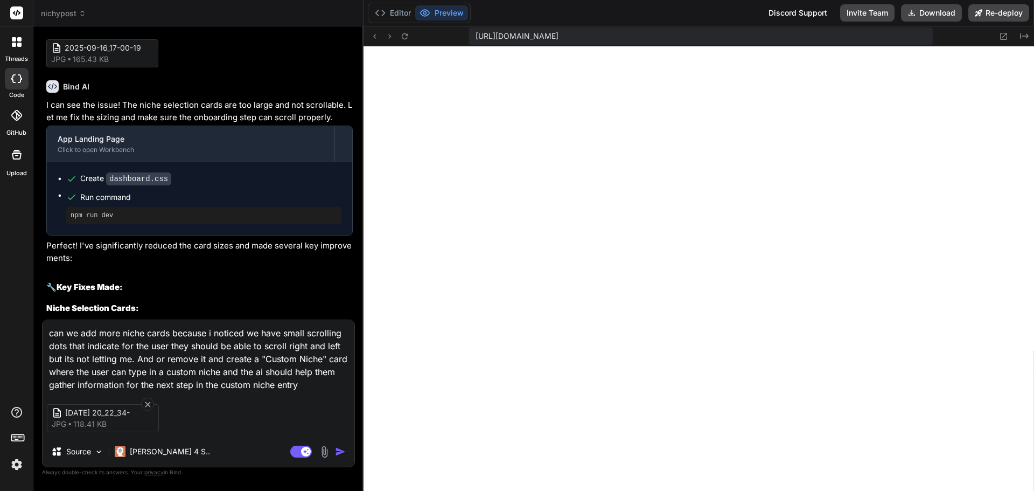
drag, startPoint x: 733, startPoint y: 36, endPoint x: 437, endPoint y: 19, distance: 296.2
click at [339, 448] on img "button" at bounding box center [340, 451] width 11 height 11
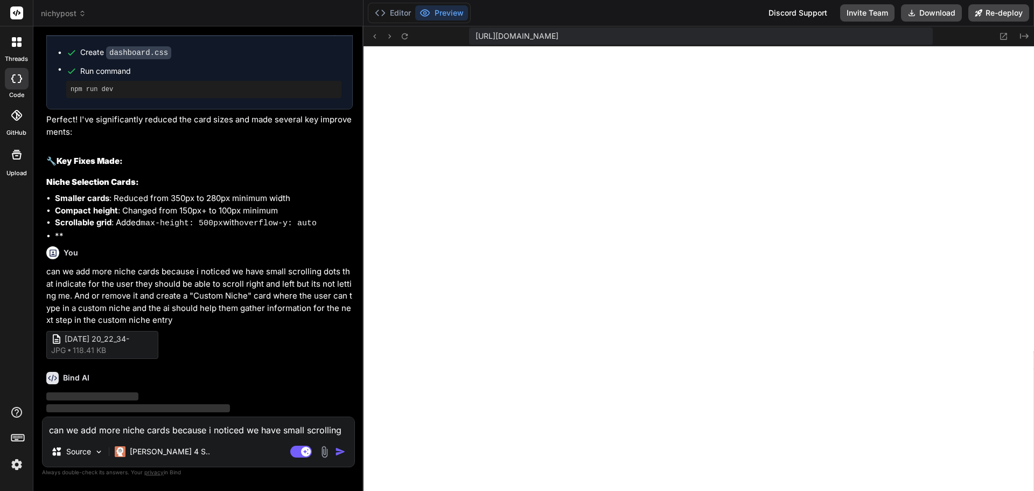
scroll to position [1920, 0]
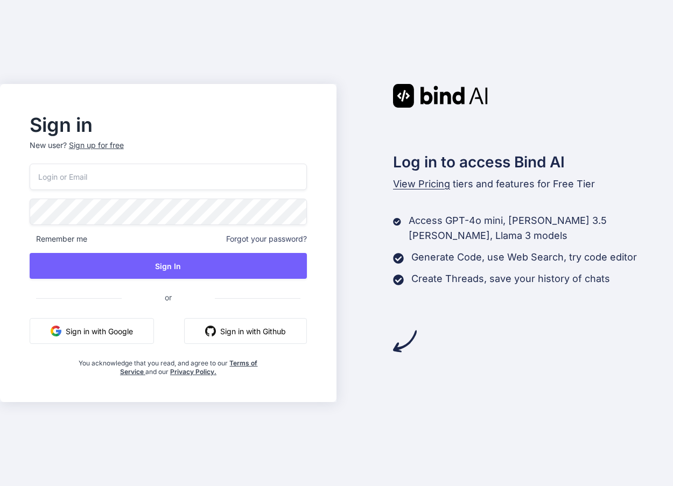
type input "isaacmedinaco@gmail.com"
click at [121, 253] on div "isaacmedinaco@gmail.com Remember me Forgot your password? Sign In or Sign in wi…" at bounding box center [168, 270] width 277 height 213
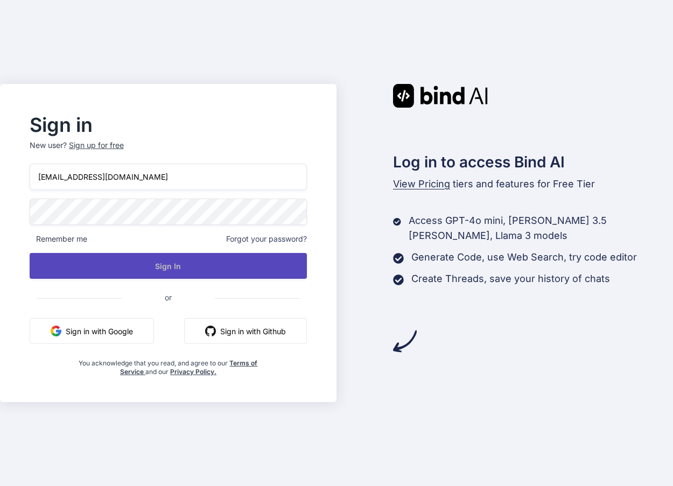
click at [122, 260] on button "Sign In" at bounding box center [168, 266] width 277 height 26
